Goal: Task Accomplishment & Management: Manage account settings

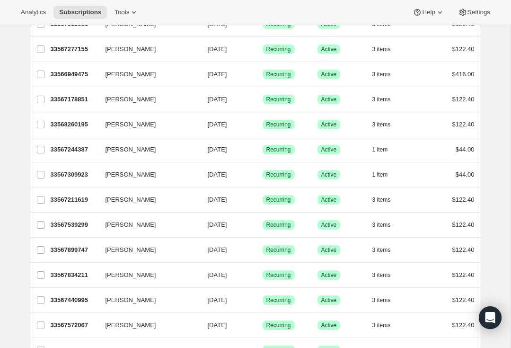
scroll to position [519, 0]
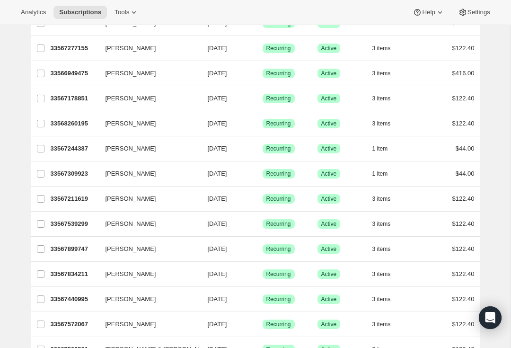
click at [76, 245] on p "33567899747" at bounding box center [74, 248] width 47 height 9
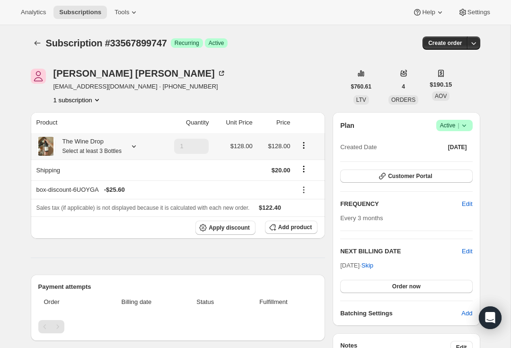
click at [122, 142] on div "The Wine Drop Select at least 3 Bottles" at bounding box center [88, 146] width 66 height 19
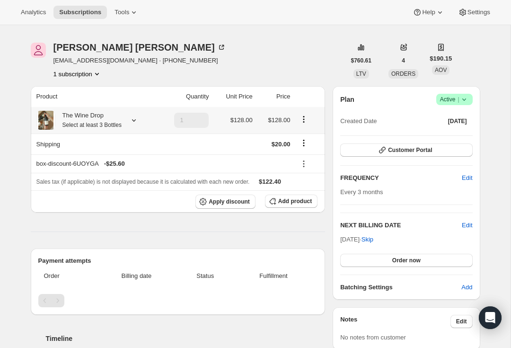
scroll to position [25, 0]
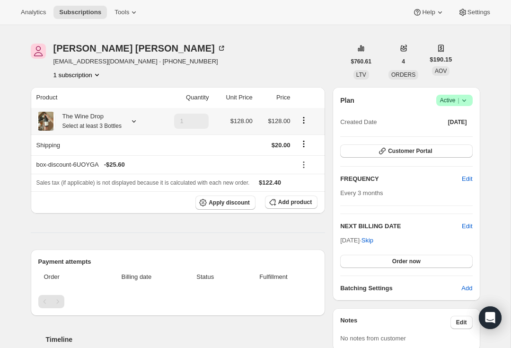
click at [437, 260] on button "Order now" at bounding box center [406, 260] width 132 height 13
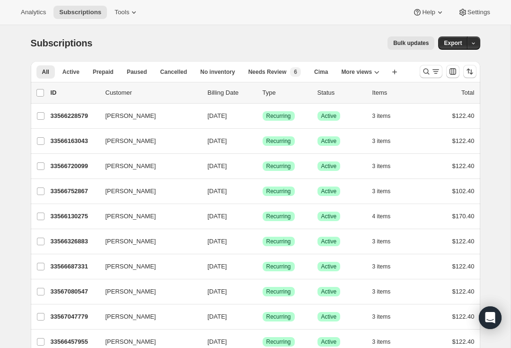
click at [66, 142] on p "33566163043" at bounding box center [74, 140] width 47 height 9
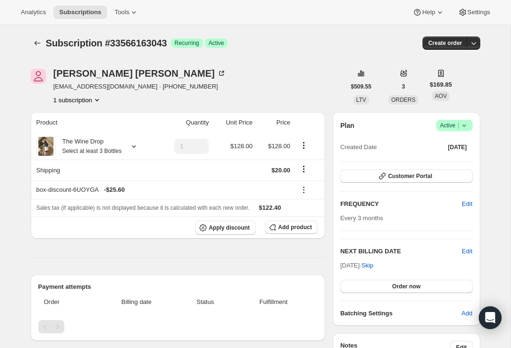
click at [139, 146] on icon at bounding box center [133, 145] width 9 height 9
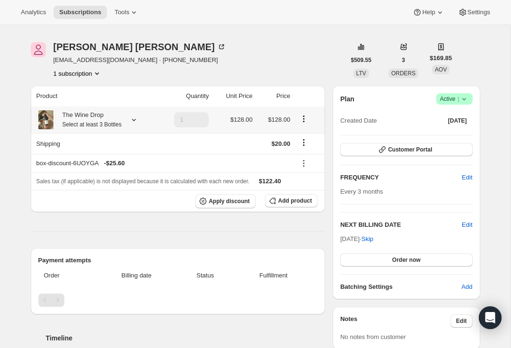
scroll to position [29, 0]
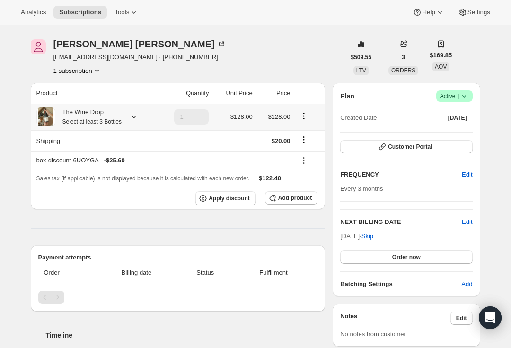
click at [444, 259] on button "Order now" at bounding box center [406, 256] width 132 height 13
click at [304, 115] on icon "Product actions" at bounding box center [303, 115] width 9 height 9
click at [306, 156] on icon at bounding box center [303, 160] width 9 height 9
click at [293, 236] on div "Product Quantity Unit Price Price The Wine Drop Select at least 3 Bottles 1 $12…" at bounding box center [178, 282] width 295 height 399
click at [129, 10] on icon at bounding box center [133, 12] width 9 height 9
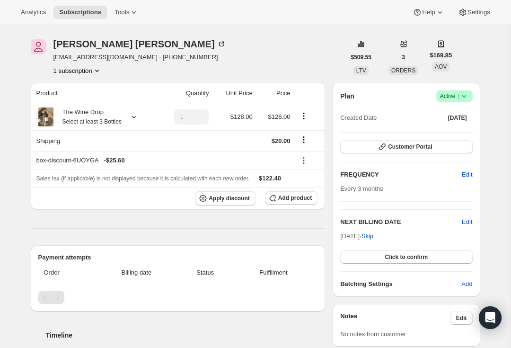
click at [239, 39] on div "Tonja Hancock tjhancocl@live.com · +15127513031 1 subscription" at bounding box center [188, 57] width 315 height 36
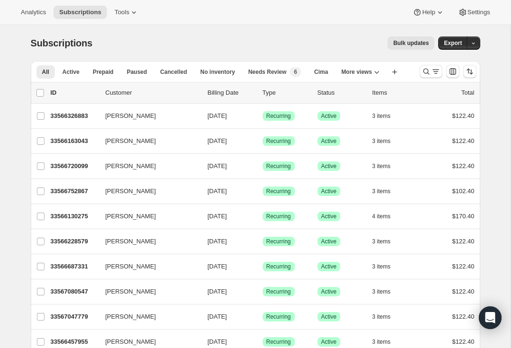
click at [76, 165] on p "33566720099" at bounding box center [74, 165] width 47 height 9
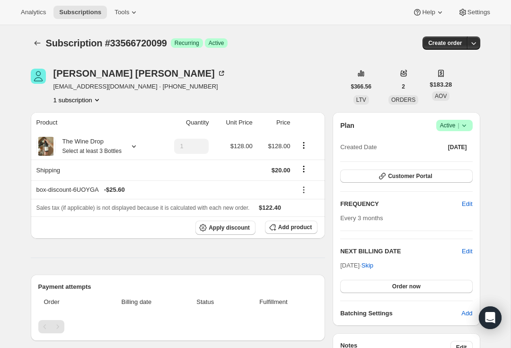
click at [139, 146] on icon at bounding box center [133, 145] width 9 height 9
click at [434, 179] on button "Customer Portal" at bounding box center [406, 175] width 132 height 13
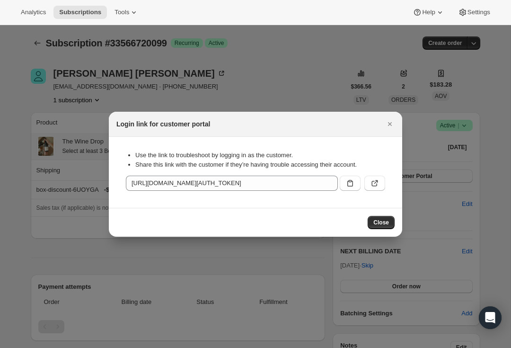
click at [373, 184] on icon ":rc3:" at bounding box center [374, 182] width 9 height 9
click at [383, 216] on button "Close" at bounding box center [380, 222] width 27 height 13
